Goal: Task Accomplishment & Management: Use online tool/utility

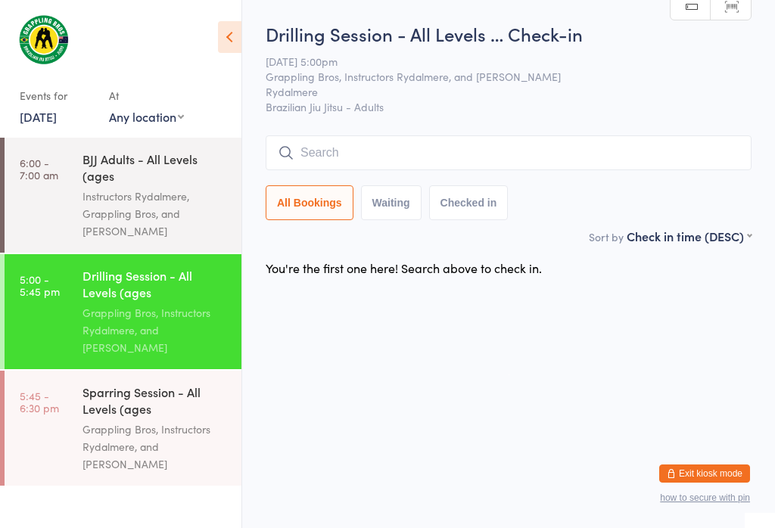
click at [109, 211] on div "Instructors Rydalmere, Grappling Bros, and [PERSON_NAME]" at bounding box center [156, 214] width 146 height 52
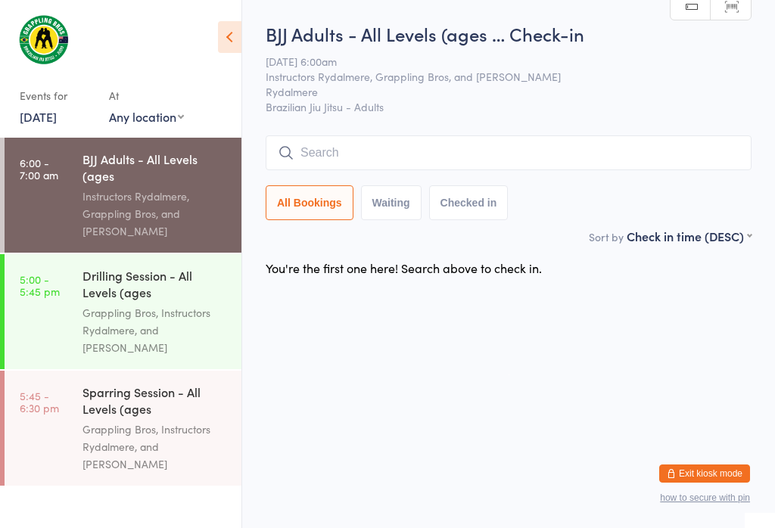
click at [349, 167] on input "search" at bounding box center [509, 152] width 486 height 35
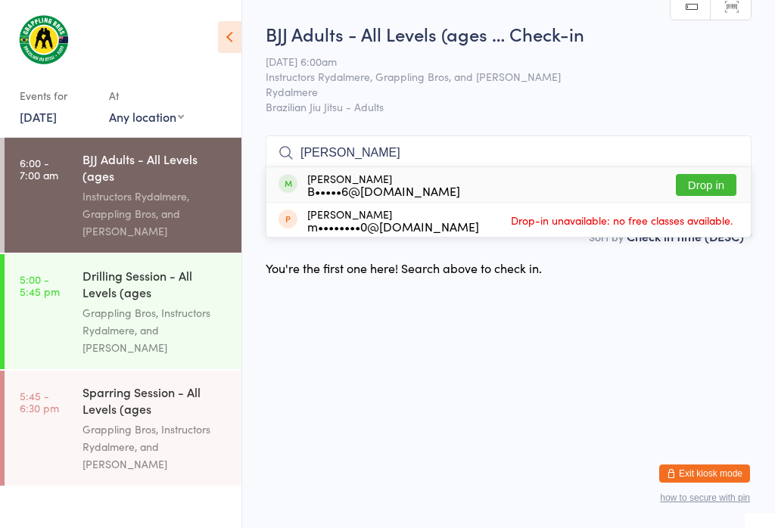
type input "[PERSON_NAME]"
click at [703, 174] on button "Drop in" at bounding box center [706, 185] width 61 height 22
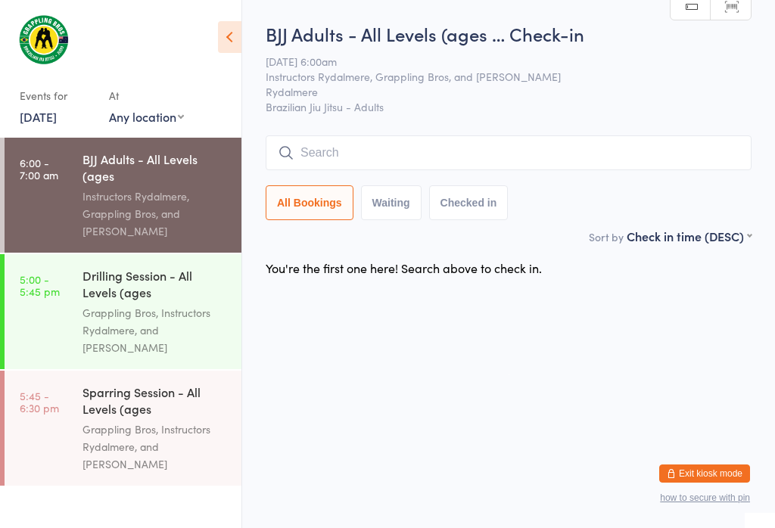
scroll to position [0, 0]
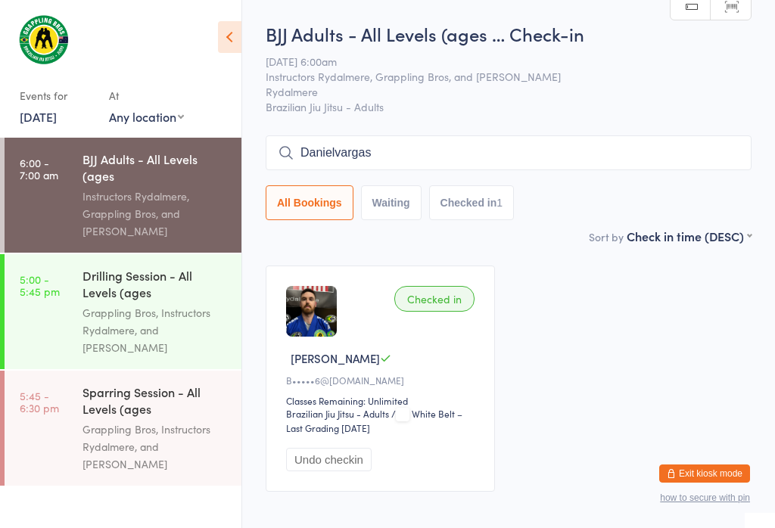
click at [447, 145] on input "Danielvargas" at bounding box center [509, 152] width 486 height 35
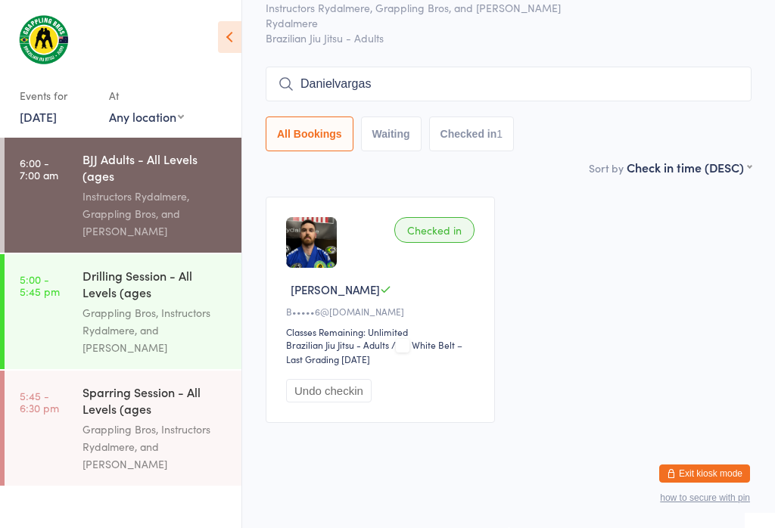
scroll to position [137, 0]
click at [510, 67] on input "Danielvargas" at bounding box center [509, 84] width 486 height 35
click at [463, 67] on input "Danielvargas" at bounding box center [509, 84] width 486 height 35
click at [455, 67] on input "Danielvargas" at bounding box center [509, 84] width 486 height 35
click at [671, 67] on input "Danielvargas" at bounding box center [509, 84] width 486 height 35
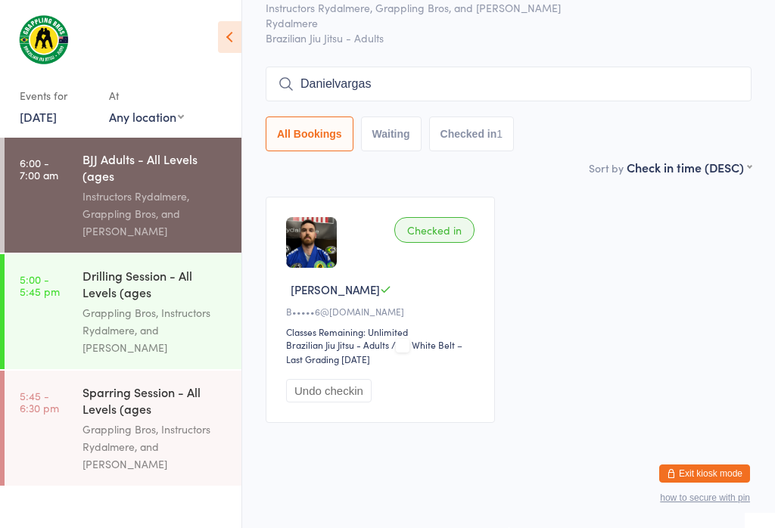
click at [580, 67] on input "Danielvargas" at bounding box center [509, 84] width 486 height 35
click at [541, 67] on input "Danielvargas" at bounding box center [509, 84] width 486 height 35
click at [538, 67] on input "Danielvargas" at bounding box center [509, 84] width 486 height 35
click at [555, 67] on input "Danielvargas" at bounding box center [509, 84] width 486 height 35
click at [595, 67] on input "Danielvargas" at bounding box center [509, 84] width 486 height 35
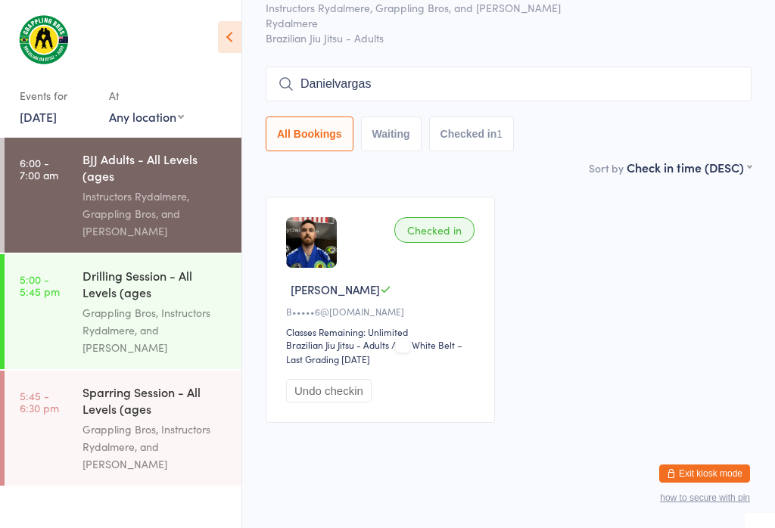
click at [606, 67] on input "Danielvargas" at bounding box center [509, 84] width 486 height 35
click at [579, 67] on input "Danielvargas" at bounding box center [509, 84] width 486 height 35
type input "D"
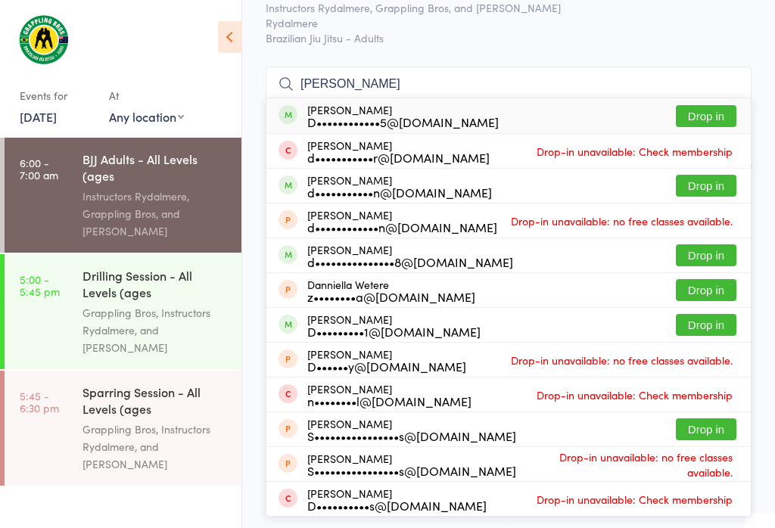
type input "[PERSON_NAME]"
click at [699, 105] on button "Drop in" at bounding box center [706, 116] width 61 height 22
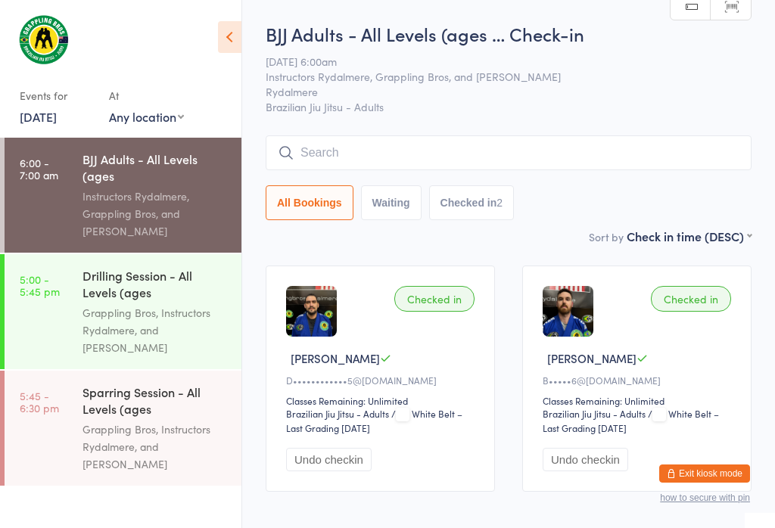
scroll to position [1, 0]
click at [338, 190] on button "All Bookings" at bounding box center [310, 202] width 88 height 35
click at [369, 157] on input "search" at bounding box center [509, 152] width 486 height 35
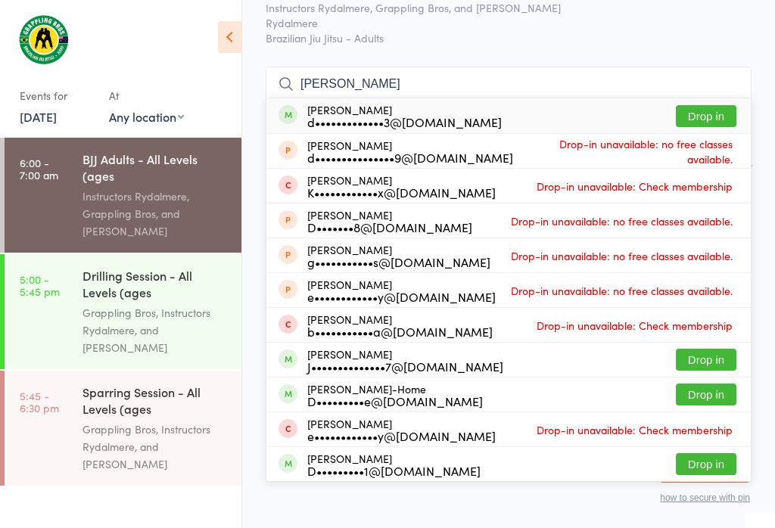
scroll to position [297, 0]
type input "[PERSON_NAME]"
click at [713, 384] on button "Drop in" at bounding box center [706, 395] width 61 height 22
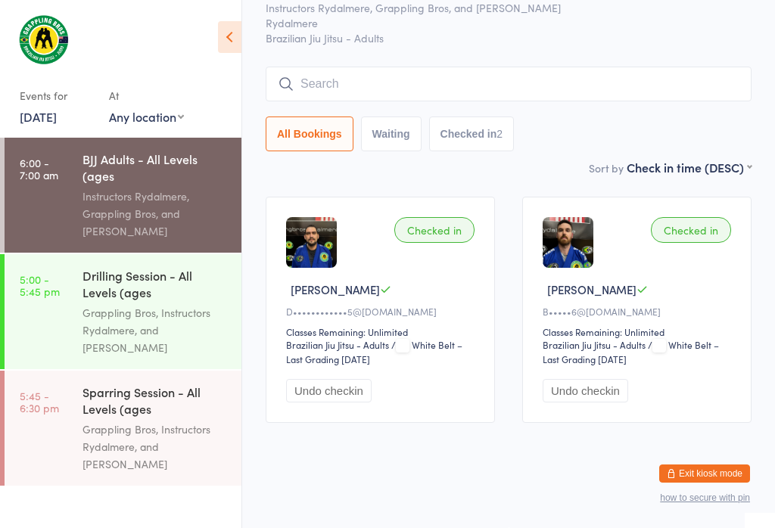
scroll to position [82, 0]
